Goal: Task Accomplishment & Management: Manage account settings

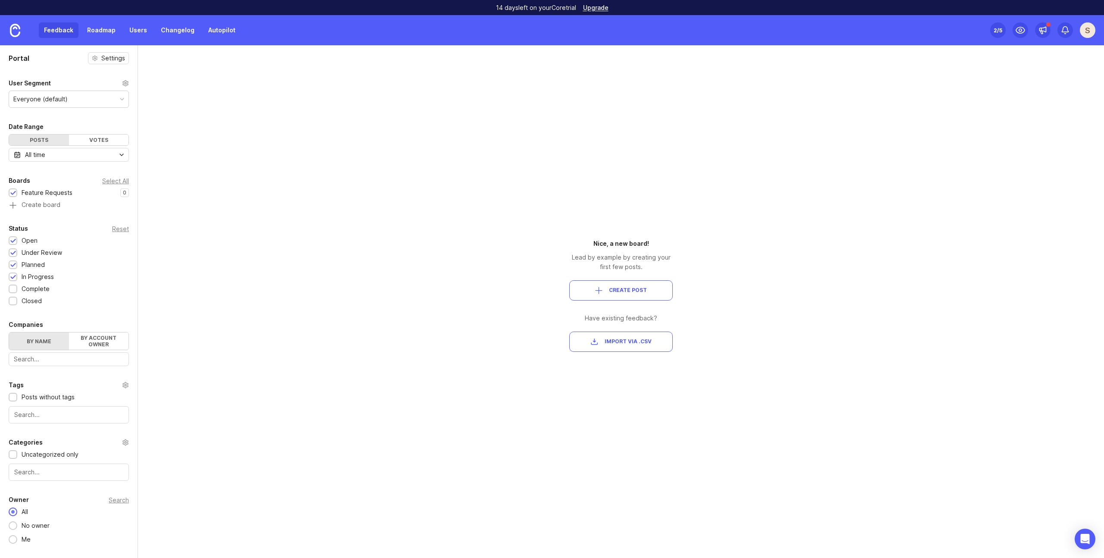
click at [137, 18] on div "Feedback Roadmap Users Changelog Autopilot" at bounding box center [120, 30] width 241 height 30
click at [137, 31] on link "Users" at bounding box center [138, 30] width 28 height 16
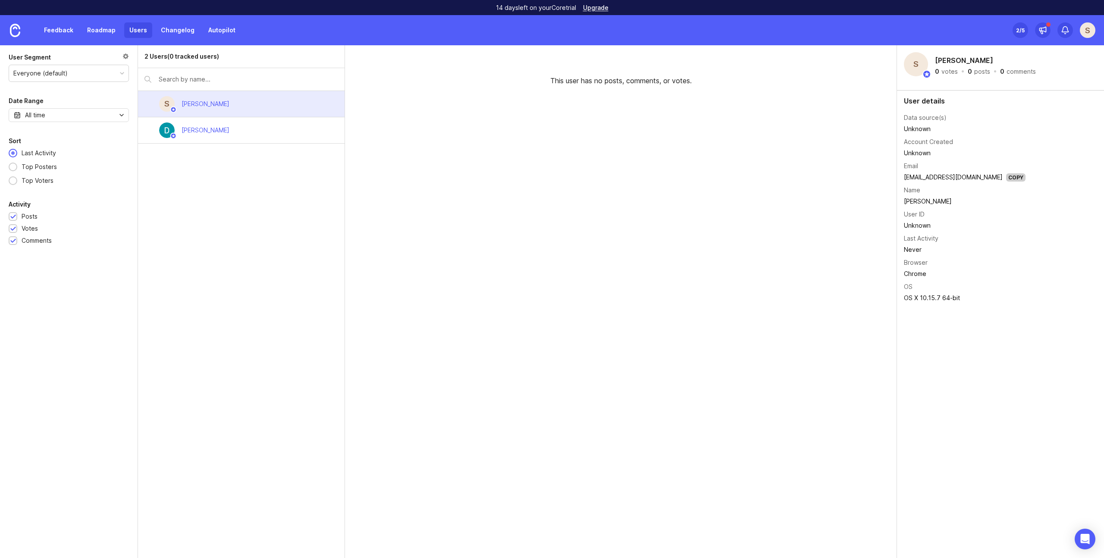
click at [1079, 31] on div "Set up Canny 2 /5 S" at bounding box center [1054, 30] width 83 height 30
click at [1084, 33] on div "S" at bounding box center [1088, 30] width 16 height 16
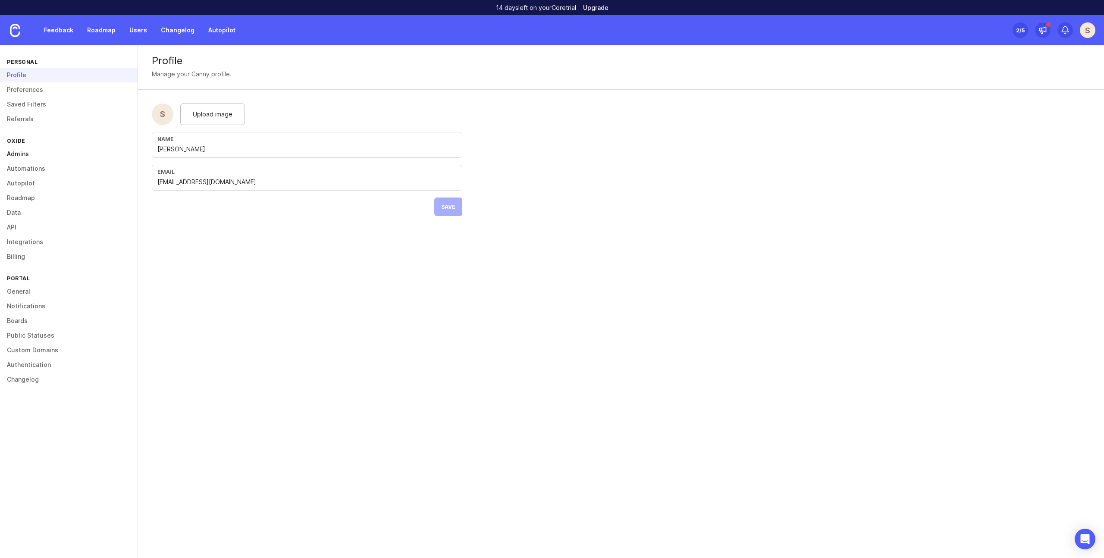
click at [22, 157] on link "Admins" at bounding box center [69, 154] width 138 height 15
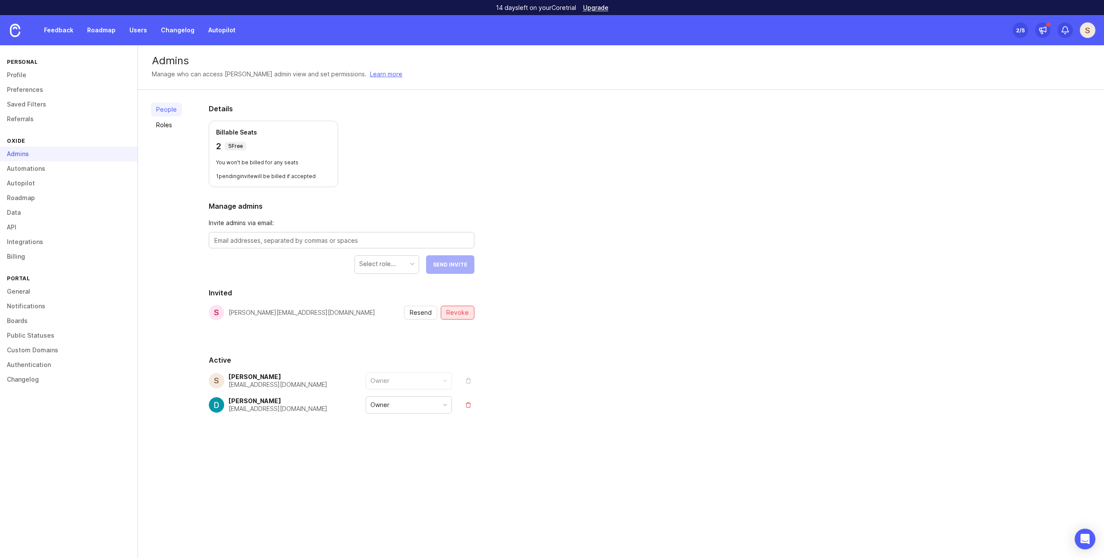
click at [461, 311] on span "Revoke" at bounding box center [457, 312] width 22 height 9
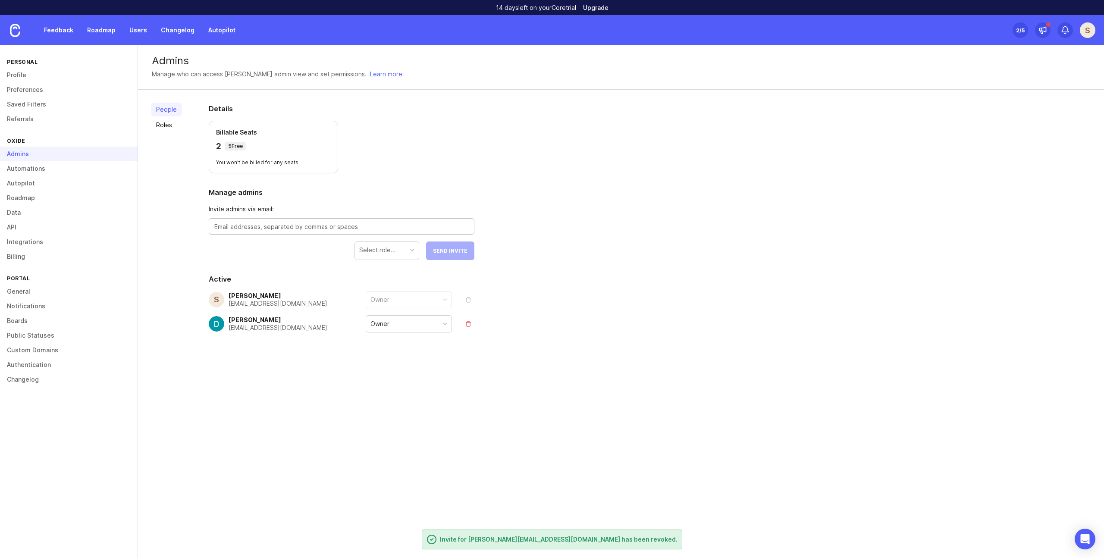
click at [283, 225] on textarea at bounding box center [341, 226] width 254 height 9
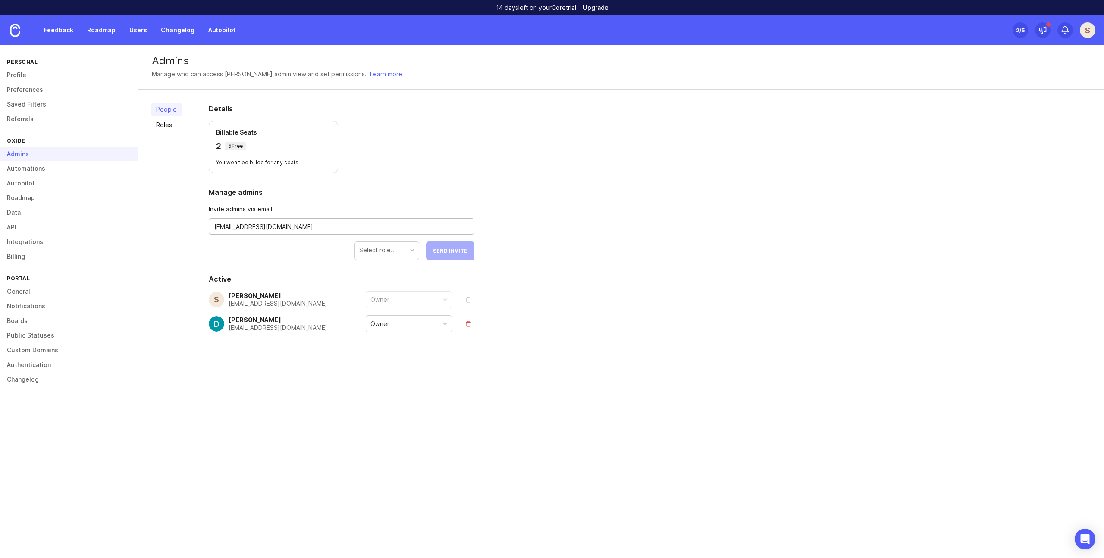
type textarea "[EMAIL_ADDRESS][DOMAIN_NAME]"
click at [377, 251] on div "Select role..." at bounding box center [377, 249] width 37 height 9
click at [448, 245] on button "Send Invite" at bounding box center [450, 251] width 48 height 19
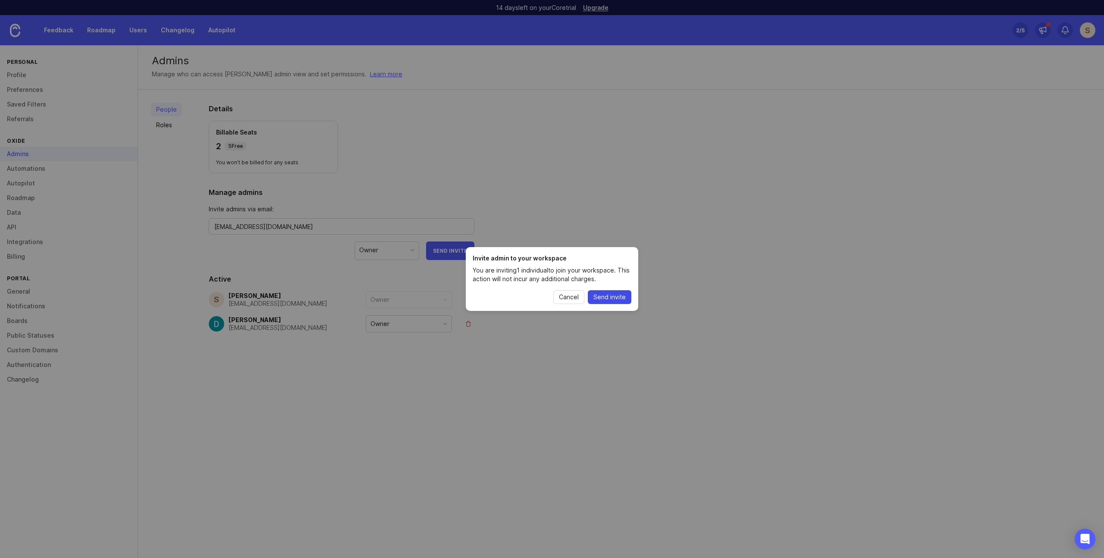
click at [606, 295] on span "Send invite" at bounding box center [609, 297] width 32 height 9
